Goal: Entertainment & Leisure: Consume media (video, audio)

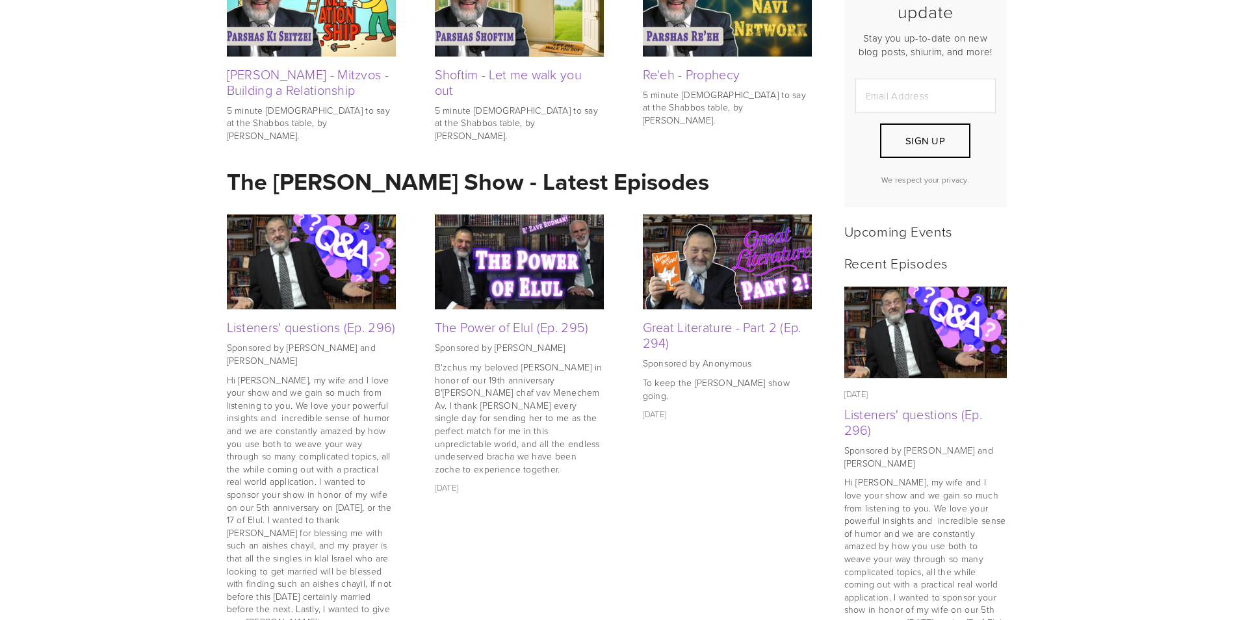
scroll to position [456, 0]
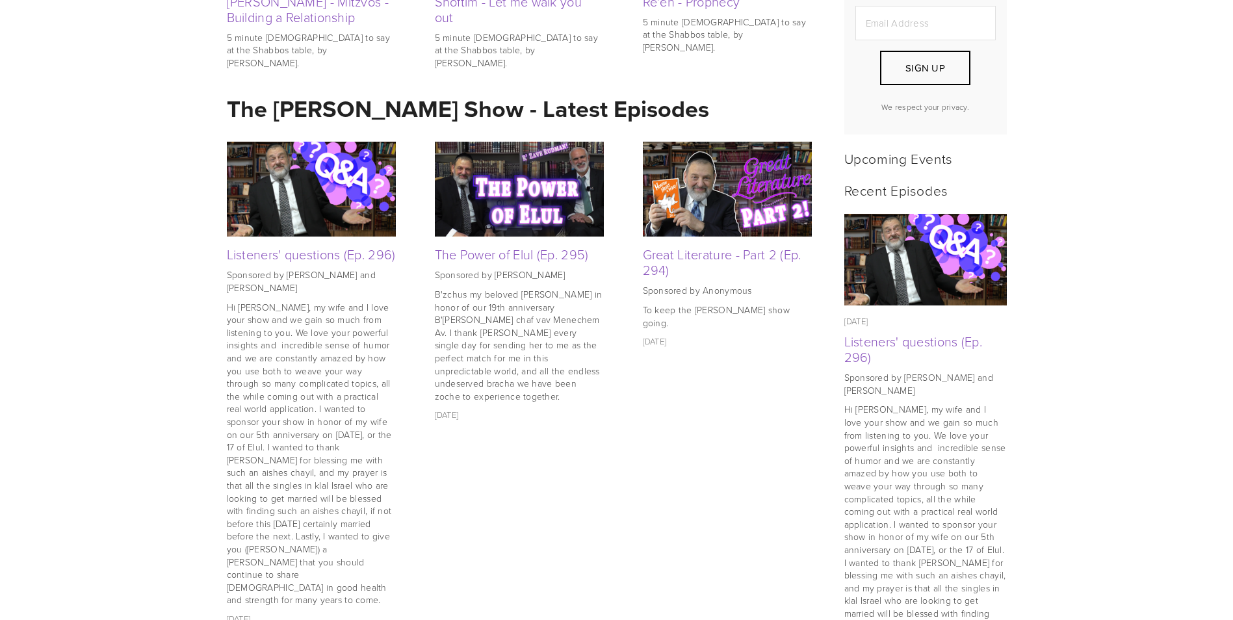
click at [703, 177] on img at bounding box center [727, 189] width 169 height 95
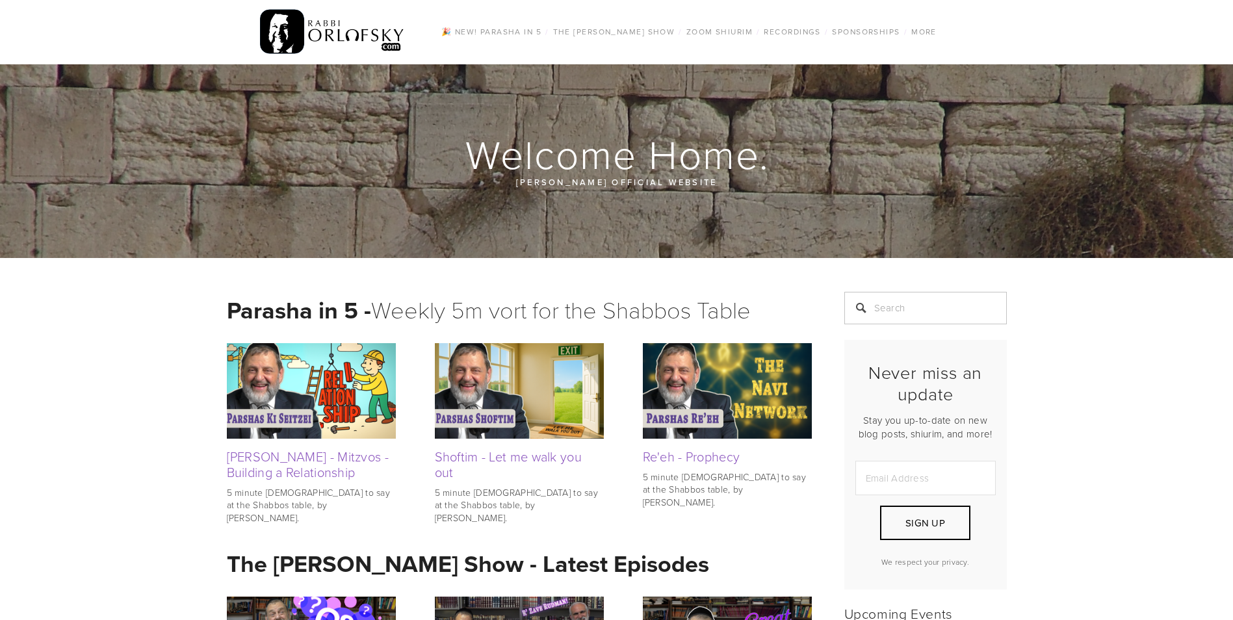
scroll to position [0, 0]
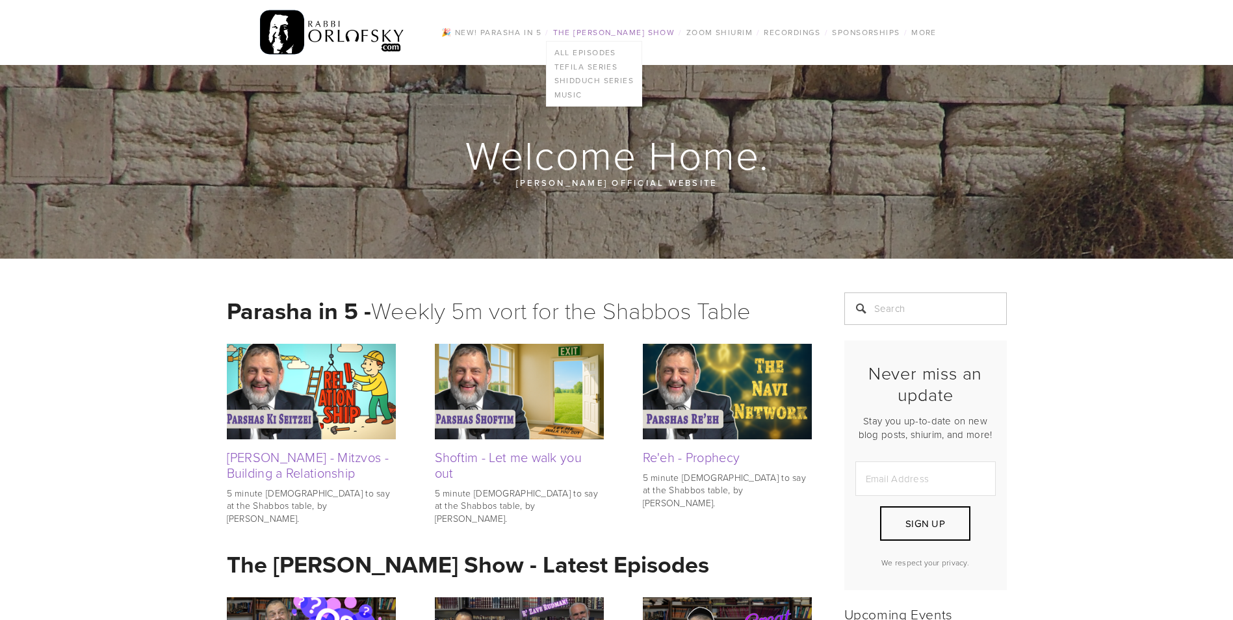
click at [651, 33] on link "The [PERSON_NAME] Show" at bounding box center [614, 32] width 130 height 17
click at [564, 94] on link "Music" at bounding box center [595, 95] width 96 height 14
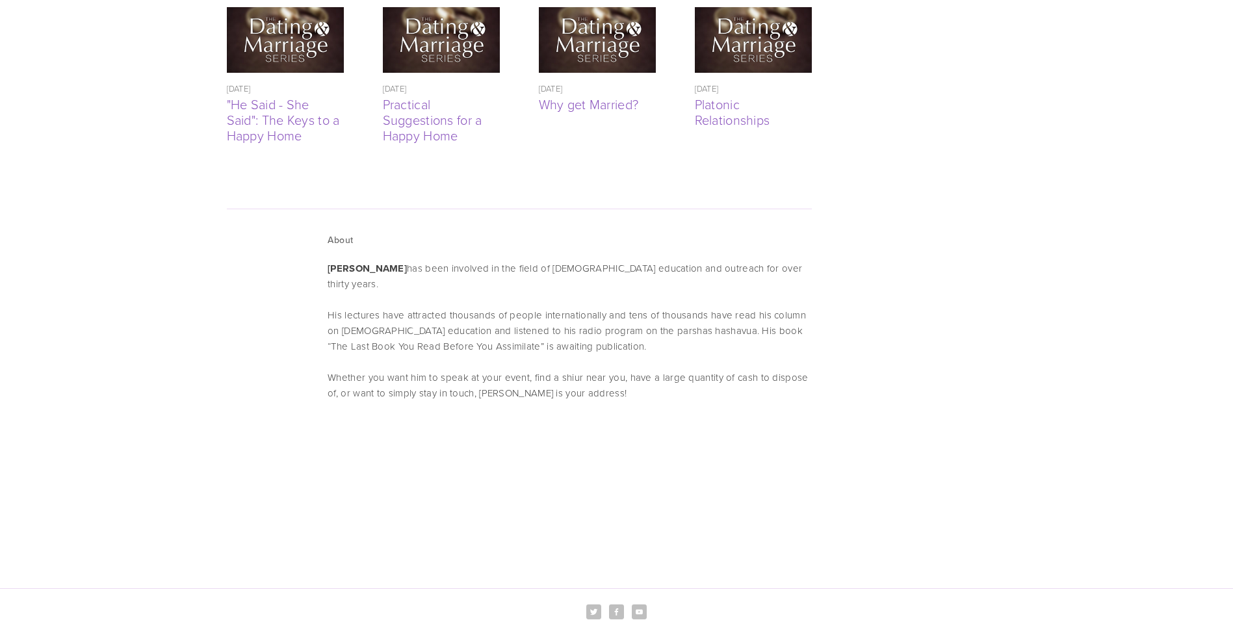
scroll to position [3445, 0]
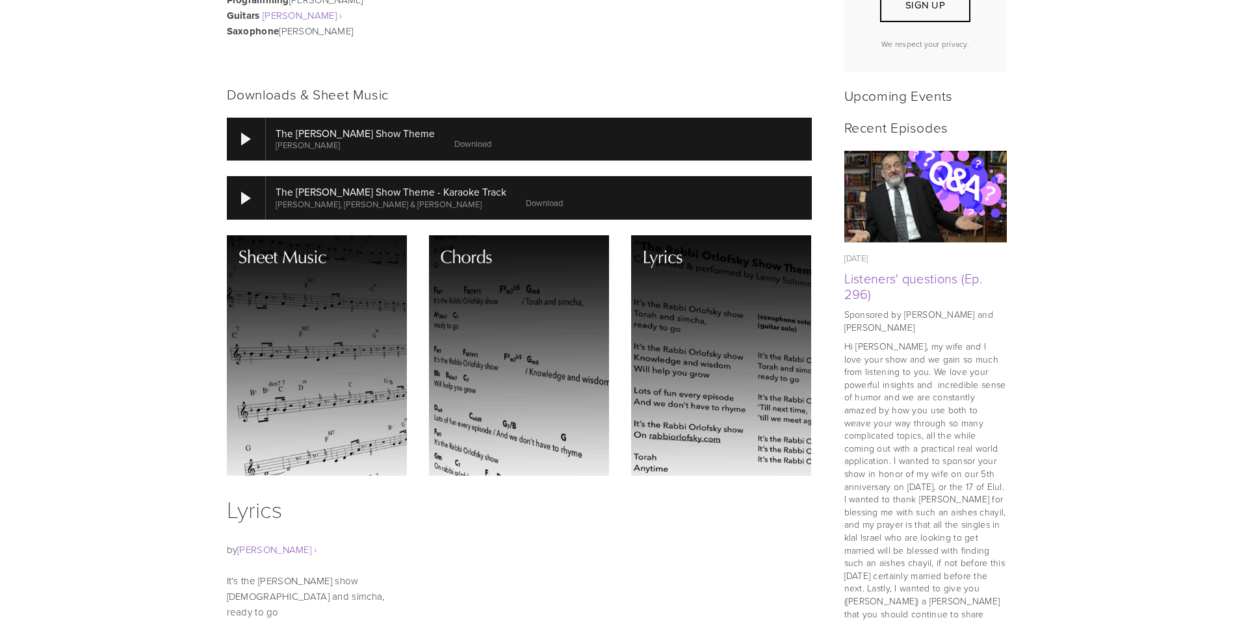
scroll to position [520, 0]
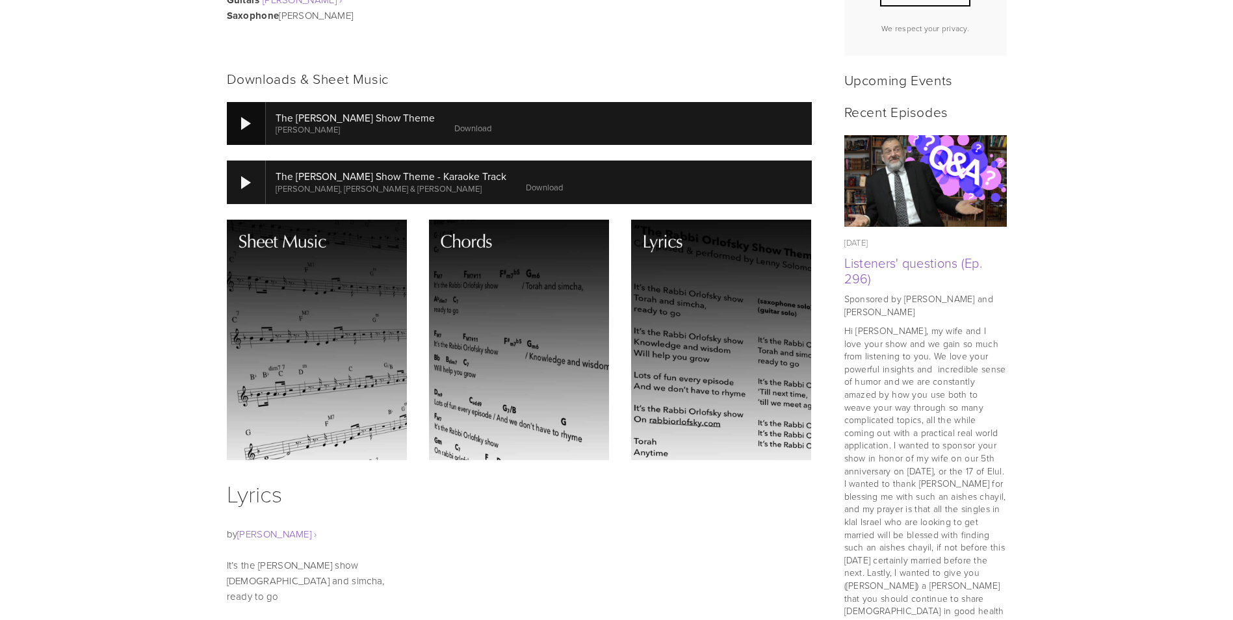
click at [242, 116] on div at bounding box center [246, 123] width 39 height 43
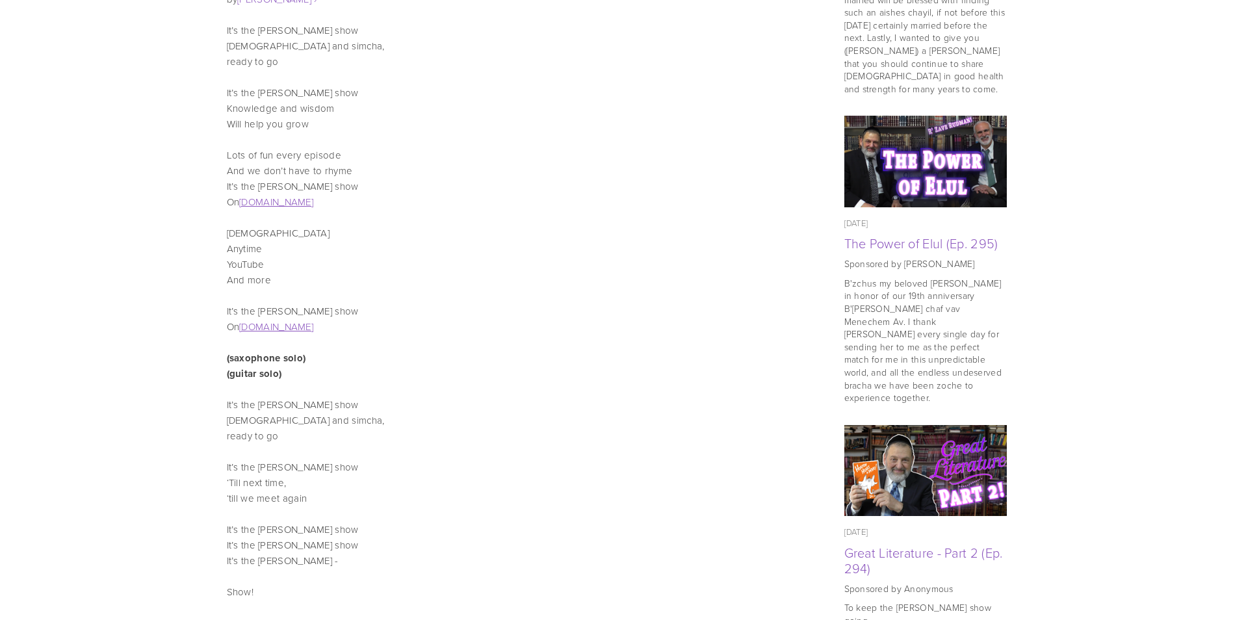
scroll to position [975, 0]
